Goal: Task Accomplishment & Management: Manage account settings

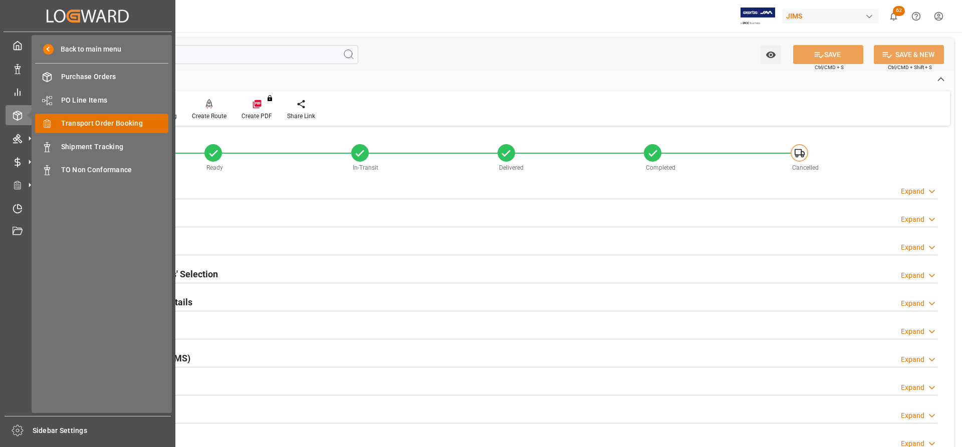
click at [93, 119] on span "Transport Order Booking" at bounding box center [115, 123] width 108 height 11
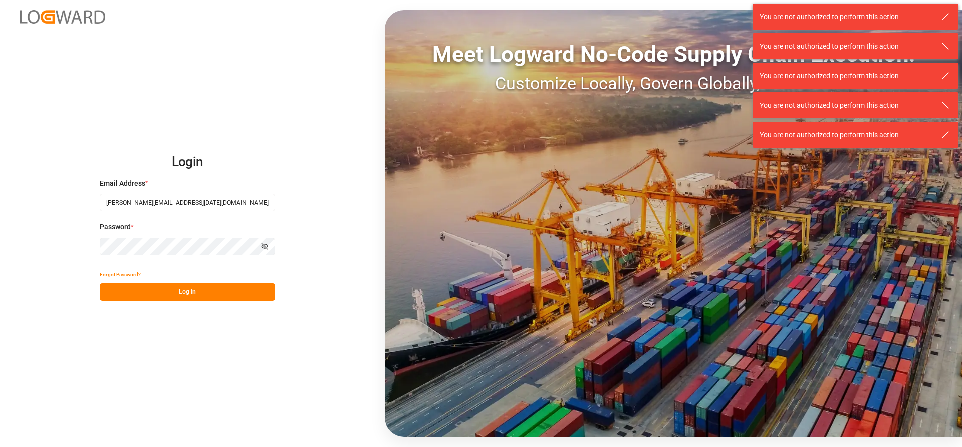
click at [134, 289] on button "Log In" at bounding box center [187, 293] width 175 height 18
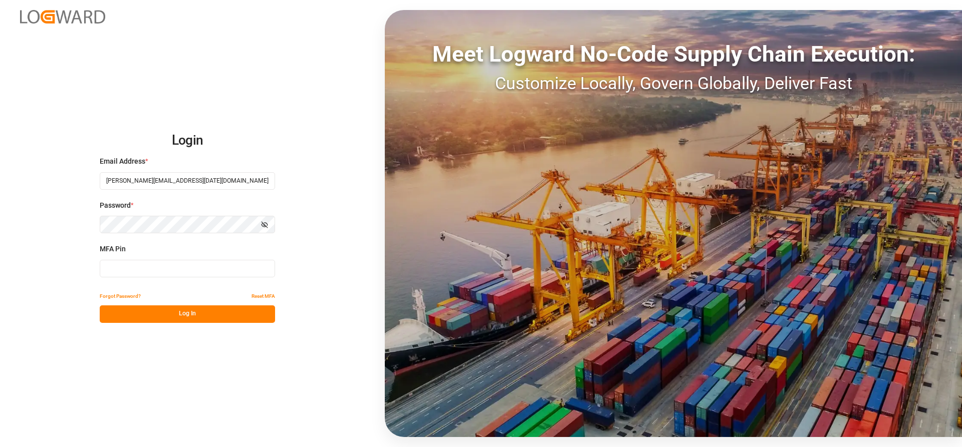
click at [115, 269] on input at bounding box center [187, 269] width 175 height 18
click at [161, 273] on input at bounding box center [187, 269] width 175 height 18
type input "740925"
click at [144, 313] on button "Log In" at bounding box center [187, 315] width 175 height 18
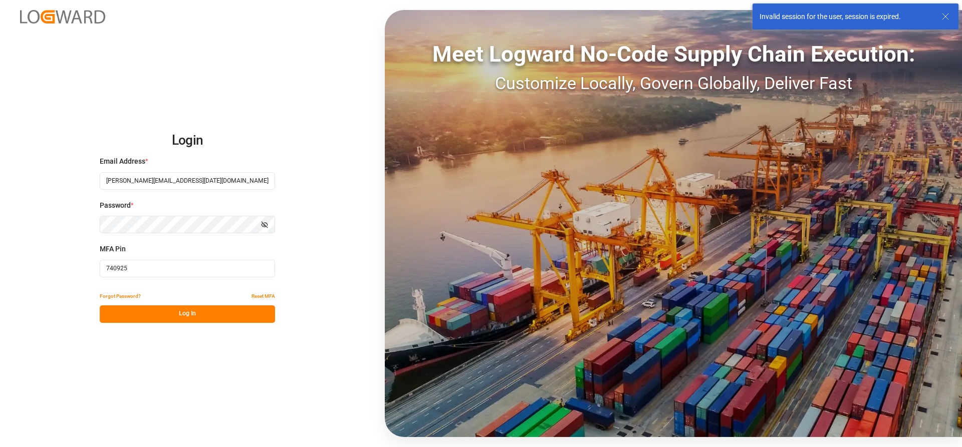
click at [131, 271] on input "740925" at bounding box center [187, 269] width 175 height 18
drag, startPoint x: 149, startPoint y: 272, endPoint x: 23, endPoint y: 259, distance: 127.5
click at [23, 259] on div "Login Email Address * Marie-Noel.wanji@int.jamindustries.com Password * Show pa…" at bounding box center [481, 223] width 962 height 447
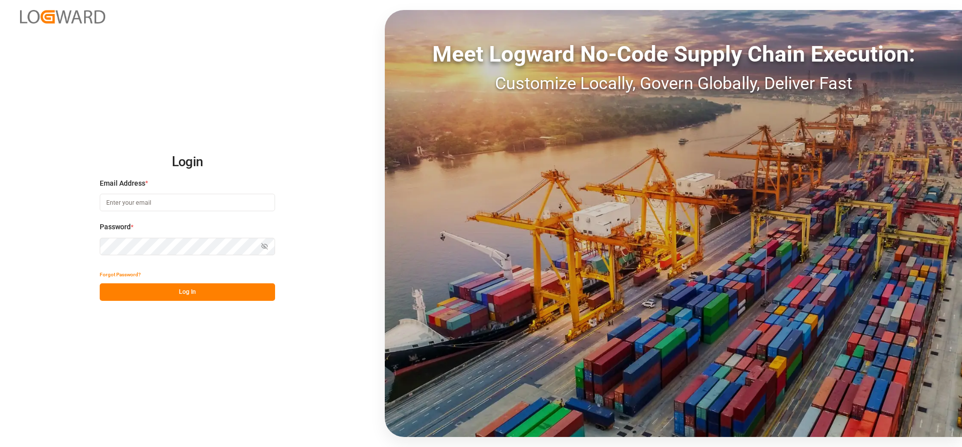
type input "[PERSON_NAME][EMAIL_ADDRESS][DATE][DOMAIN_NAME]"
click at [135, 296] on button "Log In" at bounding box center [187, 293] width 175 height 18
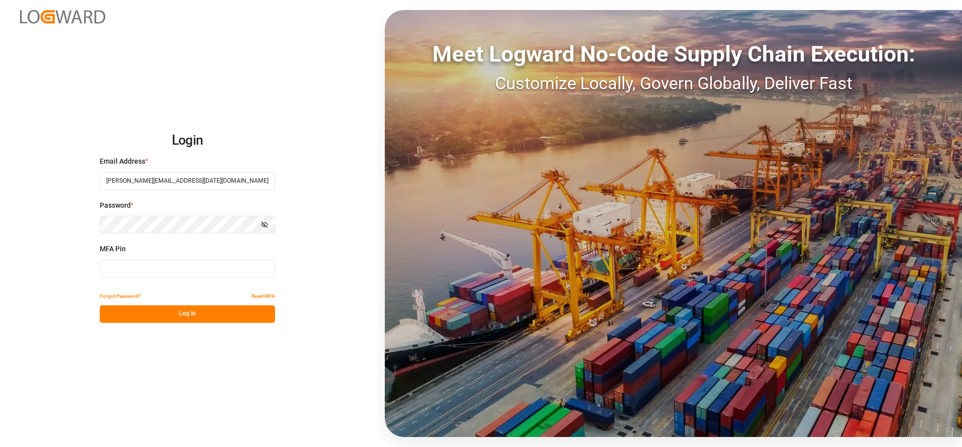
click at [125, 271] on input at bounding box center [187, 269] width 175 height 18
type input "7"
type input "844562"
click at [143, 317] on button "Log In" at bounding box center [187, 315] width 175 height 18
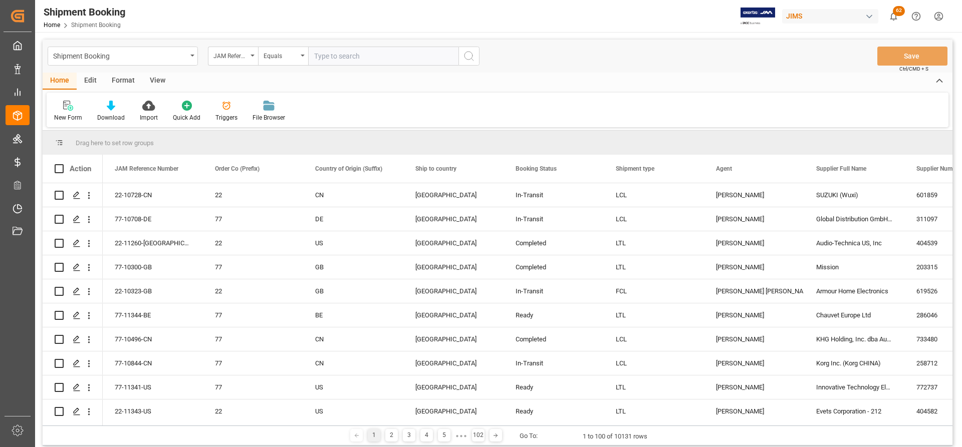
paste input "77-11293-US"
type input "77-11293-US"
click at [471, 54] on icon "search button" at bounding box center [469, 56] width 12 height 12
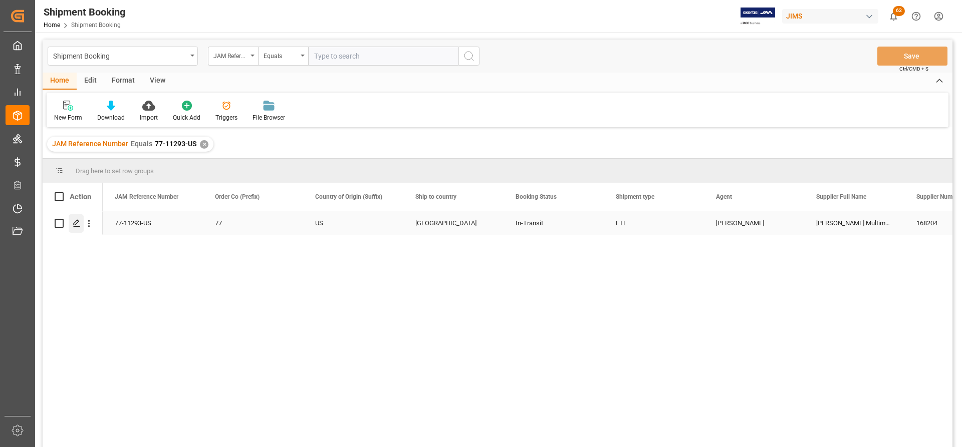
click at [75, 223] on icon "Press SPACE to select this row." at bounding box center [77, 223] width 8 height 8
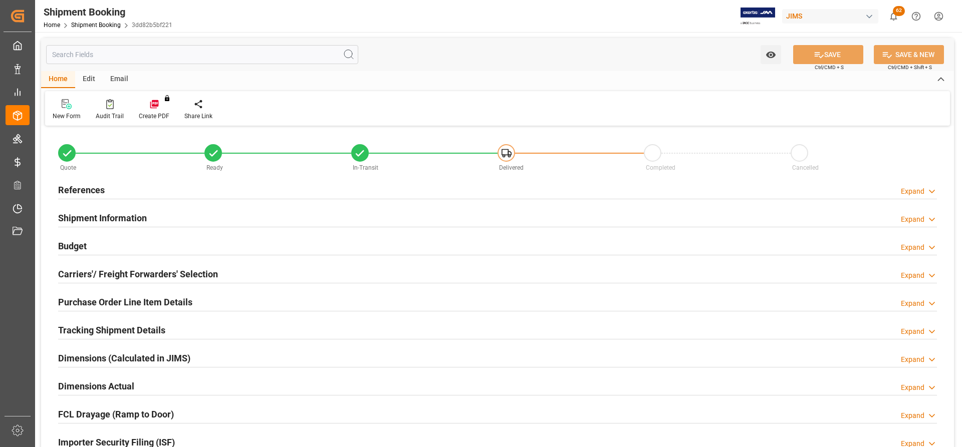
type input "1"
type input "7"
type input "[DATE] 00:00"
type input "[DATE]"
click at [78, 188] on h2 "References" at bounding box center [81, 190] width 47 height 14
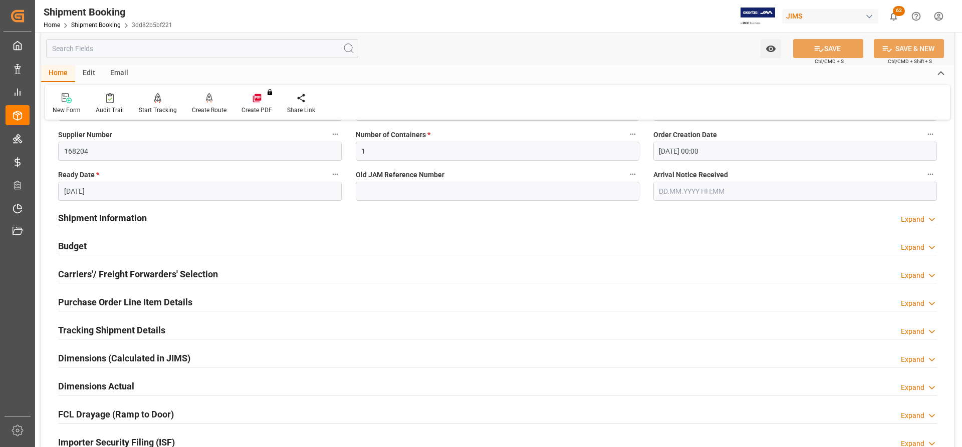
click at [76, 214] on h2 "Shipment Information" at bounding box center [102, 218] width 89 height 14
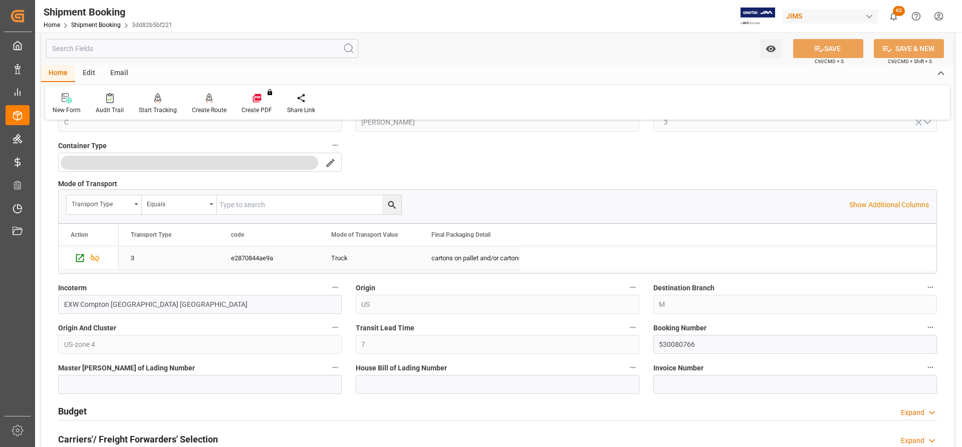
scroll to position [551, 0]
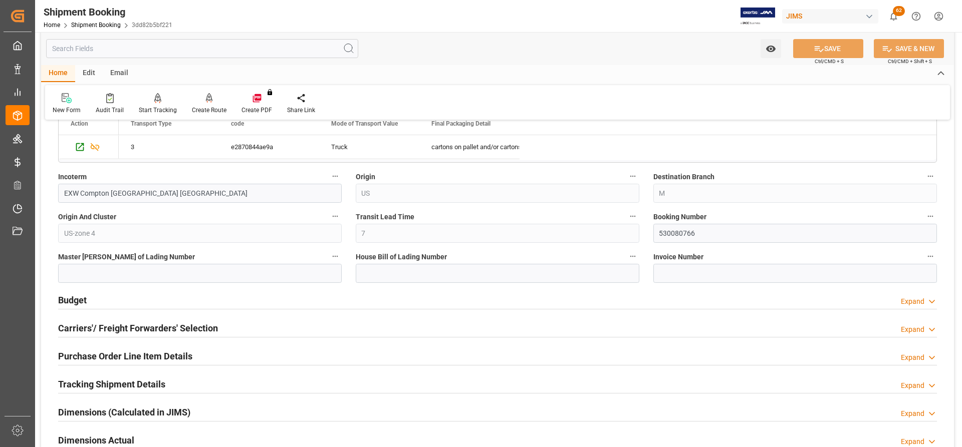
click at [73, 304] on h2 "Budget" at bounding box center [72, 301] width 29 height 14
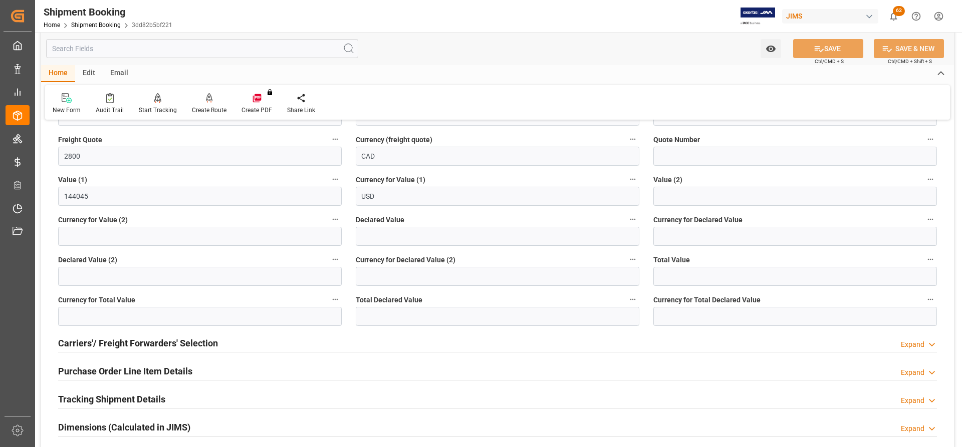
scroll to position [802, 0]
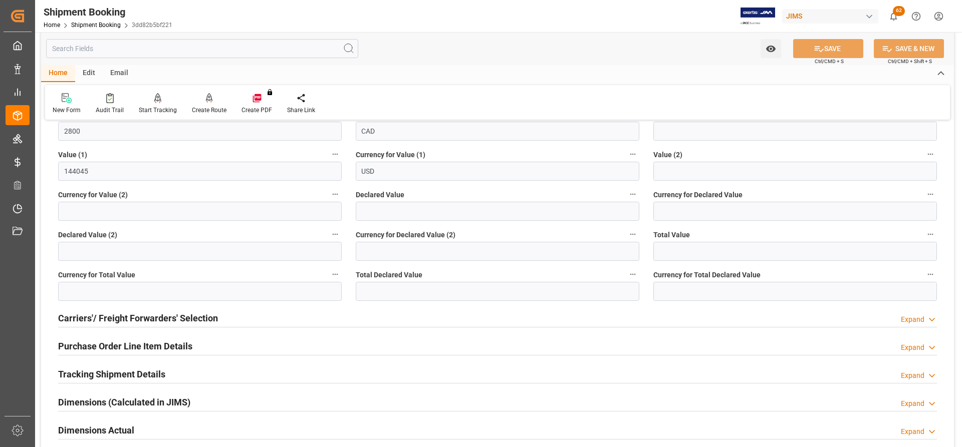
click at [111, 316] on h2 "Carriers'/ Freight Forwarders' Selection" at bounding box center [138, 319] width 160 height 14
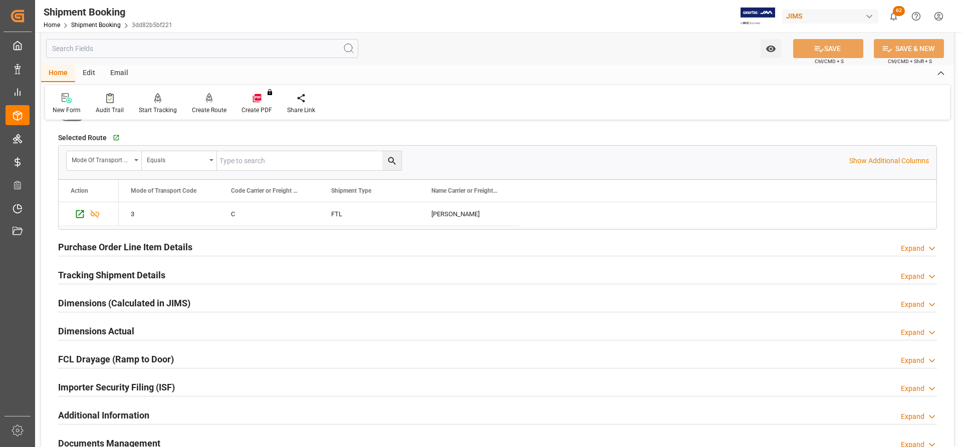
scroll to position [1152, 0]
click at [87, 279] on h2 "Tracking Shipment Details" at bounding box center [111, 275] width 107 height 14
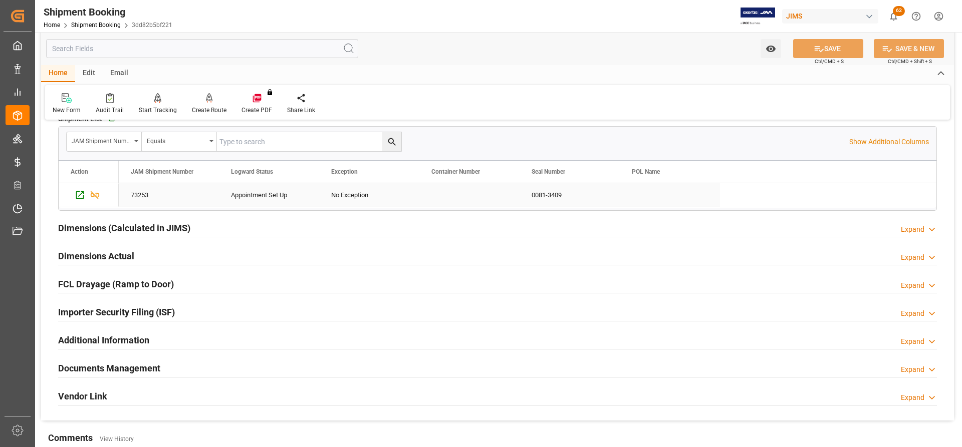
scroll to position [1353, 0]
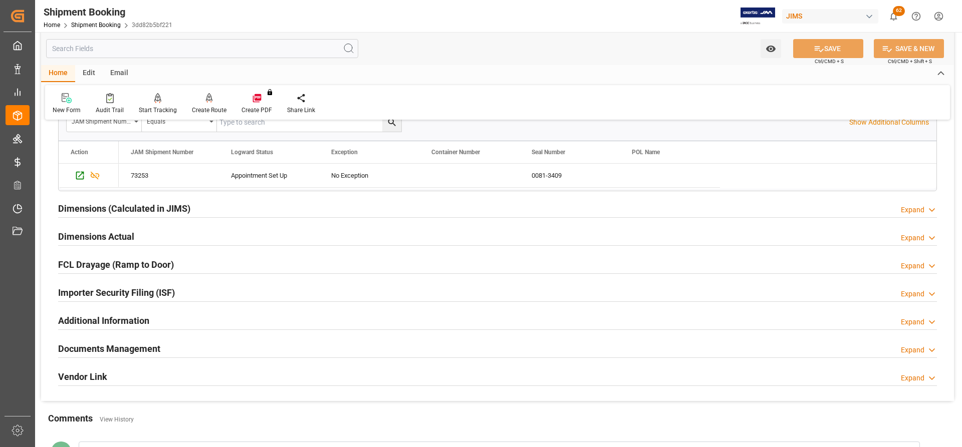
click at [91, 238] on h2 "Dimensions Actual" at bounding box center [96, 237] width 76 height 14
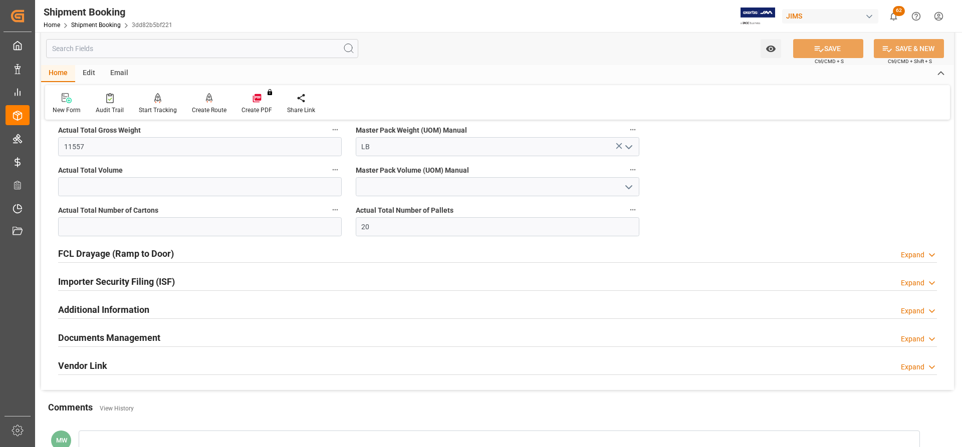
scroll to position [1503, 0]
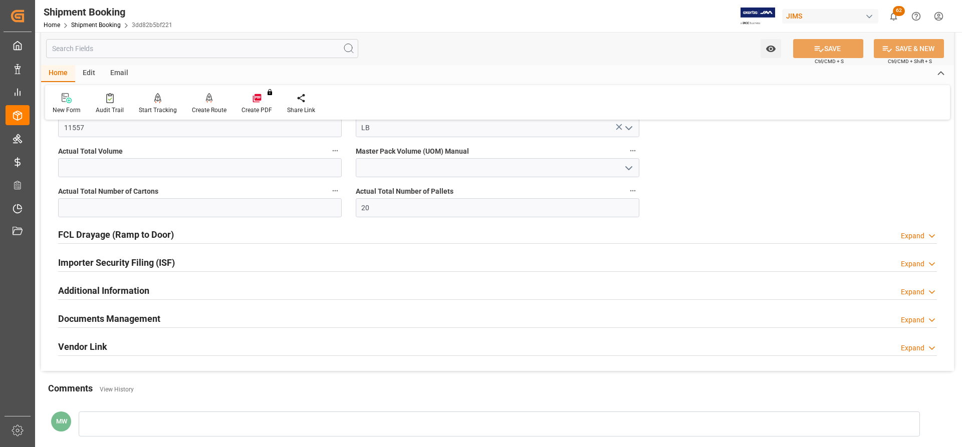
click at [78, 318] on h2 "Documents Management" at bounding box center [109, 319] width 102 height 14
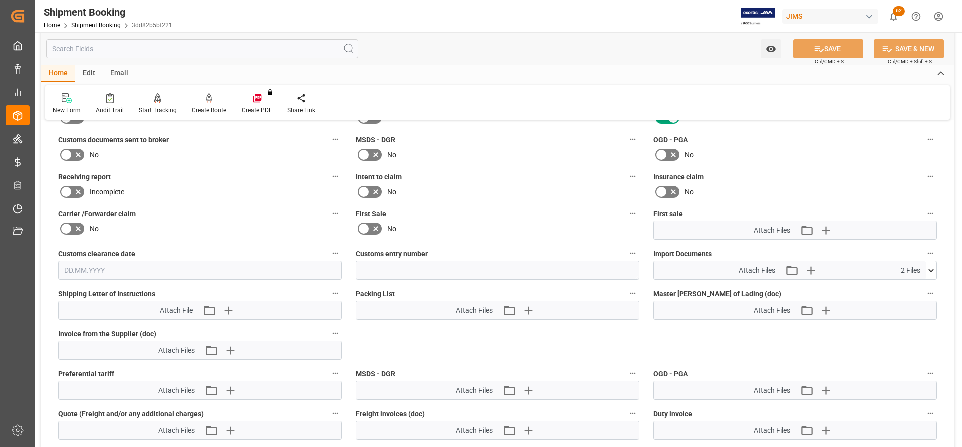
scroll to position [1753, 0]
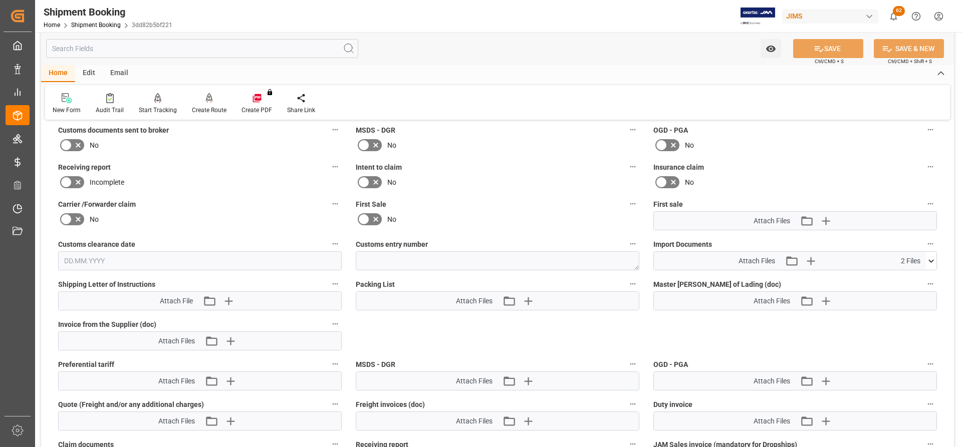
click at [933, 262] on icon at bounding box center [931, 261] width 11 height 11
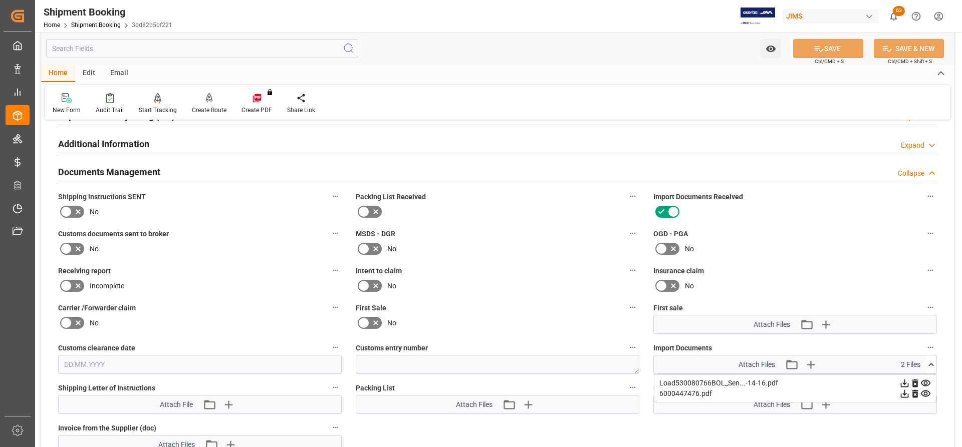
scroll to position [1653, 0]
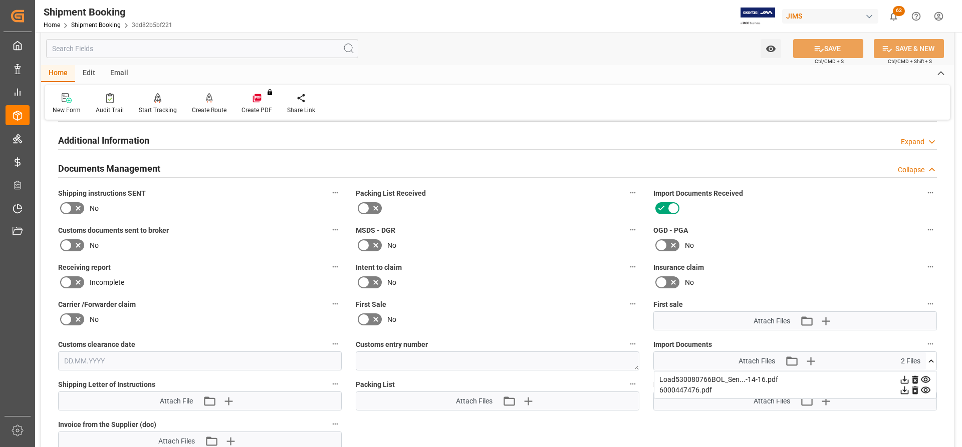
click at [65, 240] on icon at bounding box center [66, 245] width 12 height 12
click at [0, 0] on input "checkbox" at bounding box center [0, 0] width 0 height 0
click at [824, 43] on button "SAVE" at bounding box center [828, 48] width 70 height 19
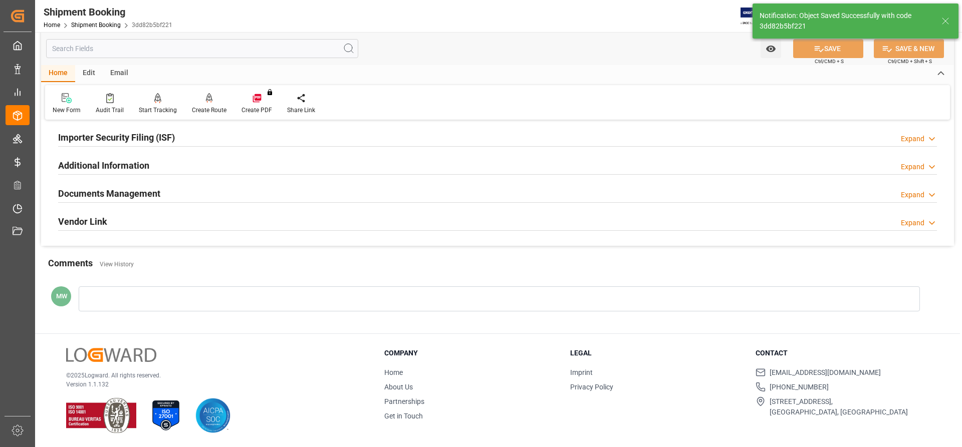
scroll to position [305, 0]
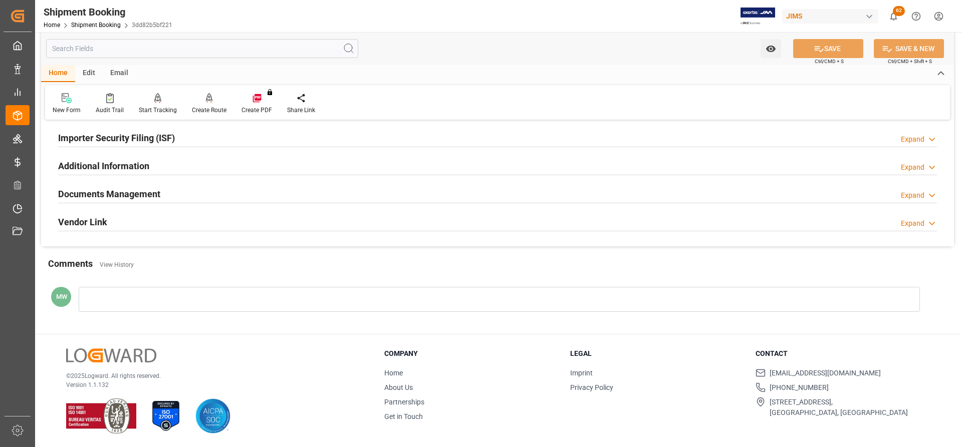
drag, startPoint x: 98, startPoint y: 197, endPoint x: 112, endPoint y: 199, distance: 14.2
click at [98, 197] on h2 "Documents Management" at bounding box center [109, 194] width 102 height 14
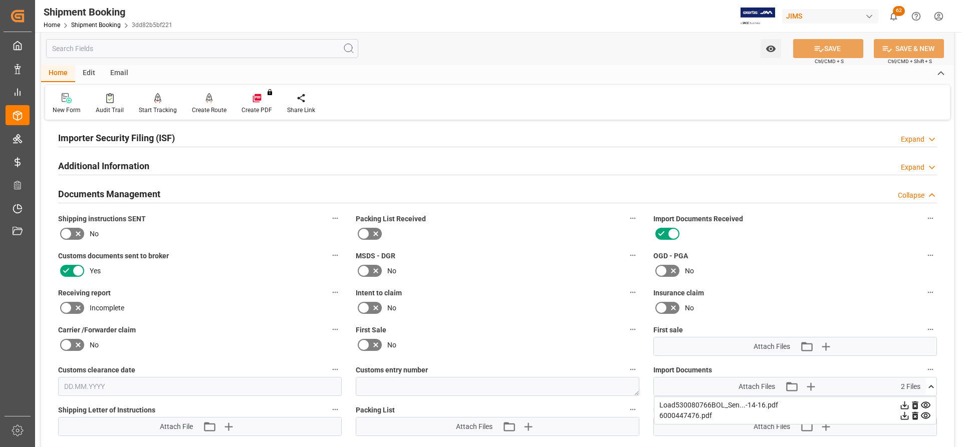
scroll to position [330, 0]
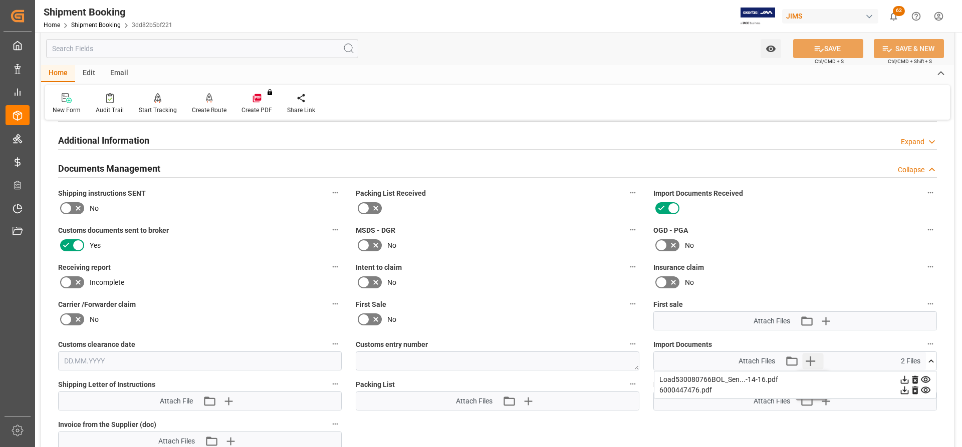
click at [810, 361] on icon "button" at bounding box center [811, 362] width 10 height 10
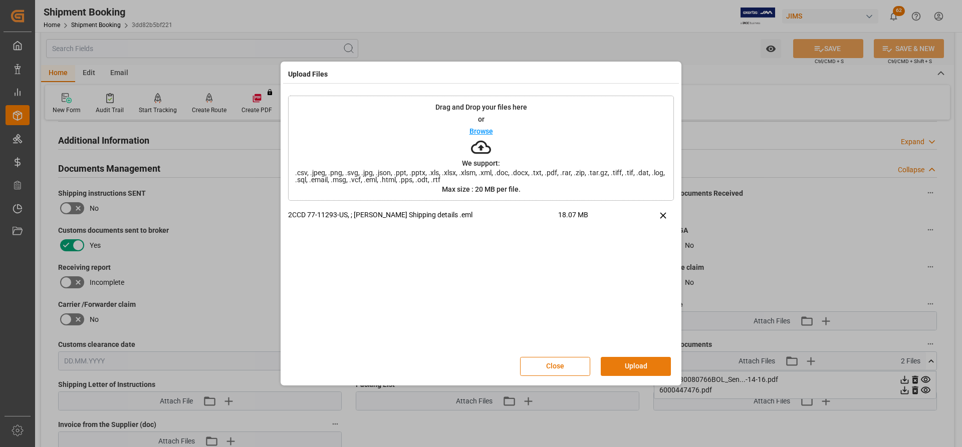
click at [620, 368] on button "Upload" at bounding box center [636, 366] width 70 height 19
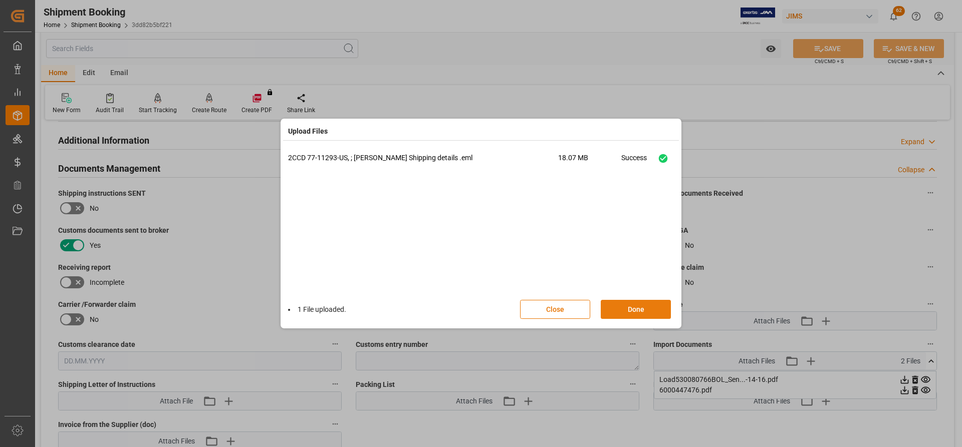
click at [629, 306] on button "Done" at bounding box center [636, 309] width 70 height 19
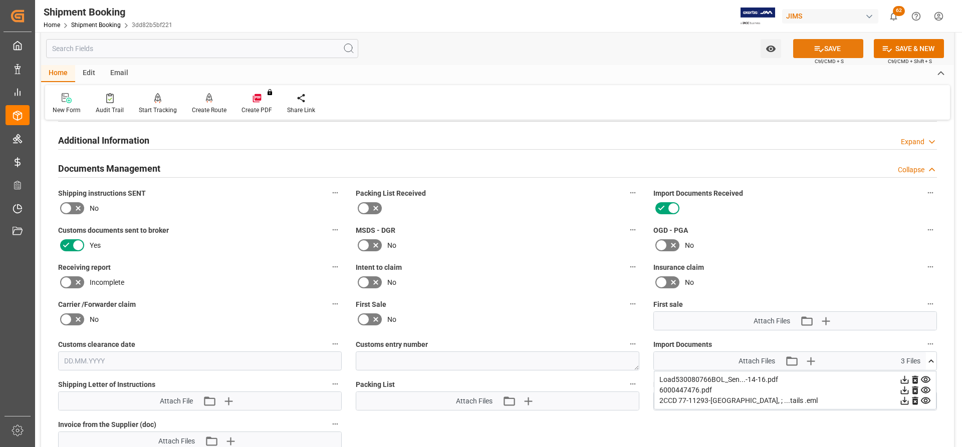
drag, startPoint x: 845, startPoint y: 48, endPoint x: 843, endPoint y: 56, distance: 7.7
click at [844, 49] on button "SAVE" at bounding box center [828, 48] width 70 height 19
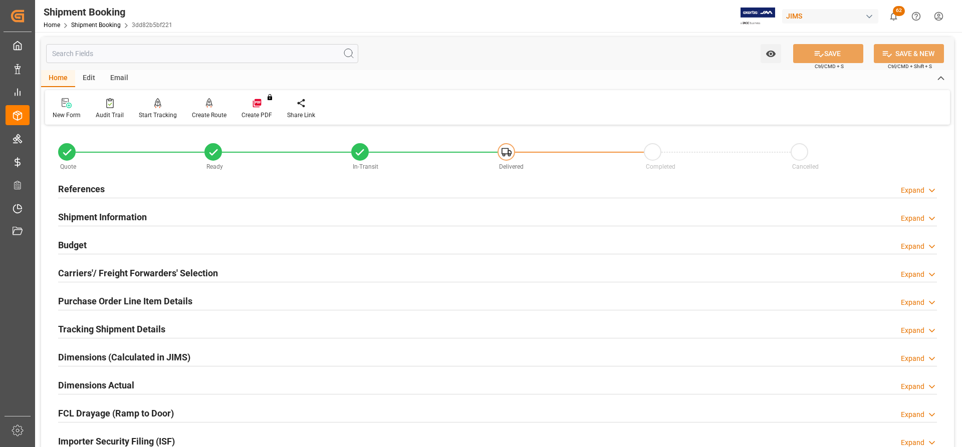
scroll to position [0, 0]
